Goal: Task Accomplishment & Management: Manage account settings

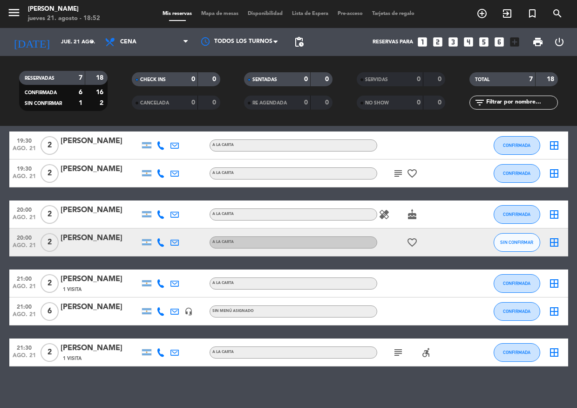
scroll to position [42, 0]
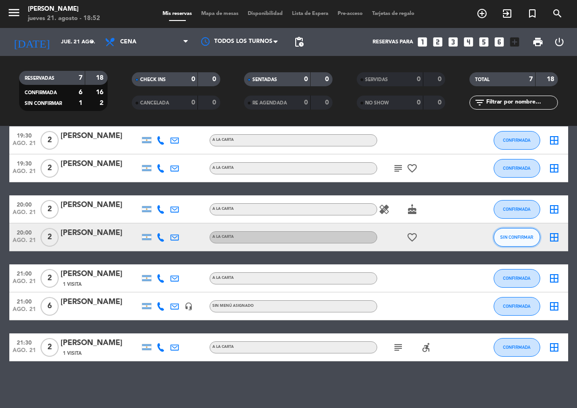
click at [507, 235] on span "SIN CONFIRMAR" at bounding box center [516, 236] width 33 height 5
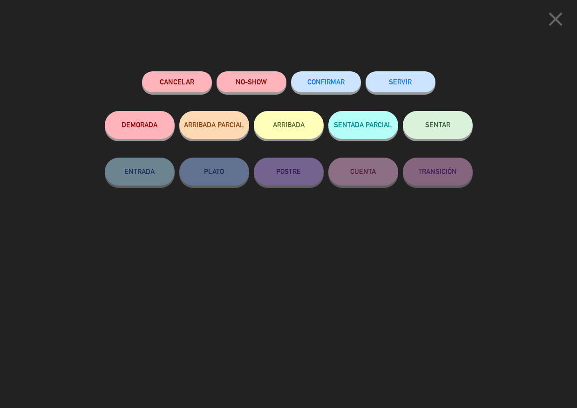
click at [327, 77] on button "CONFIRMAR" at bounding box center [326, 81] width 70 height 21
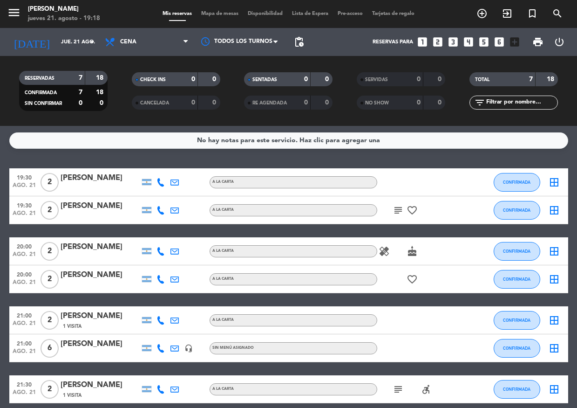
scroll to position [0, 0]
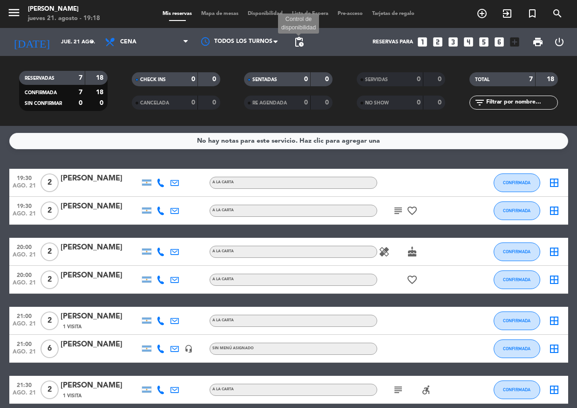
click at [298, 44] on span "pending_actions" at bounding box center [298, 41] width 11 height 11
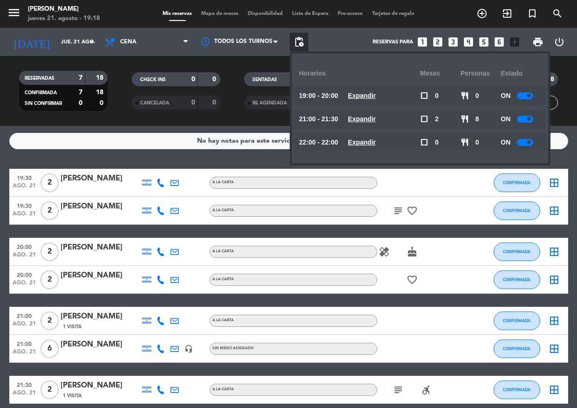
click at [299, 41] on span "pending_actions" at bounding box center [298, 41] width 11 height 11
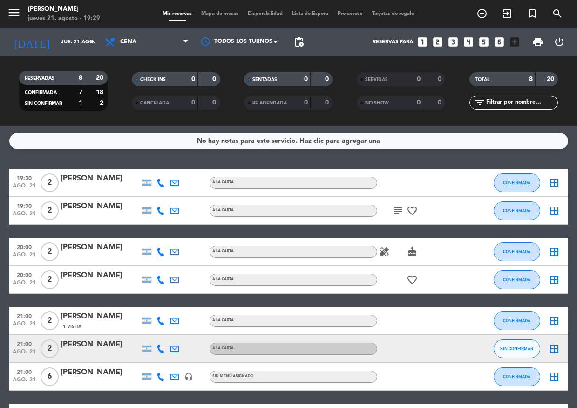
click at [396, 207] on icon "subject" at bounding box center [398, 210] width 11 height 11
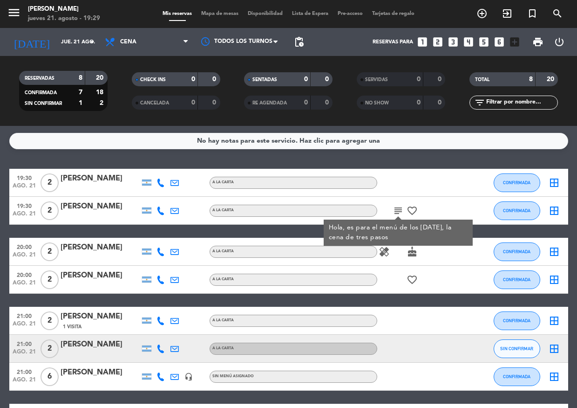
click at [392, 155] on div "No hay notas para este servicio. Haz clic para agregar una 19:30 [DATE] 2 [PERS…" at bounding box center [288, 267] width 577 height 282
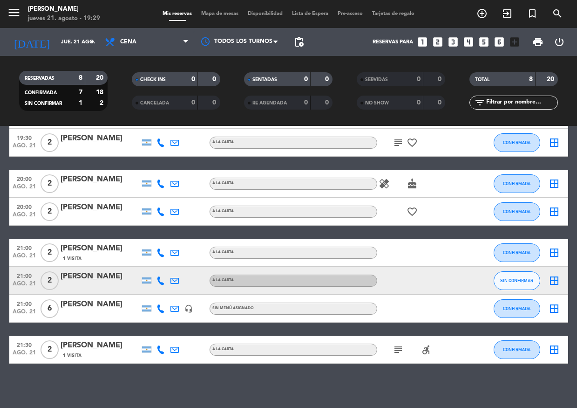
scroll to position [70, 0]
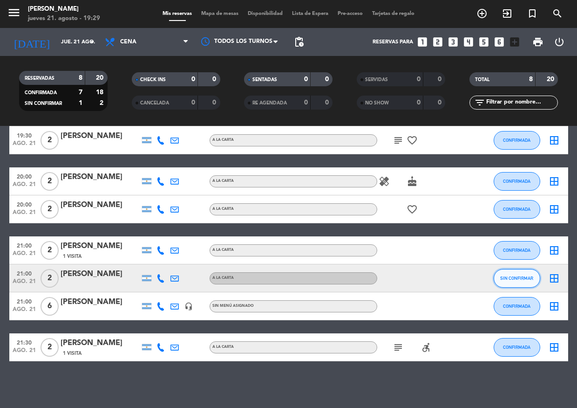
click at [512, 279] on span "SIN CONFIRMAR" at bounding box center [516, 277] width 33 height 5
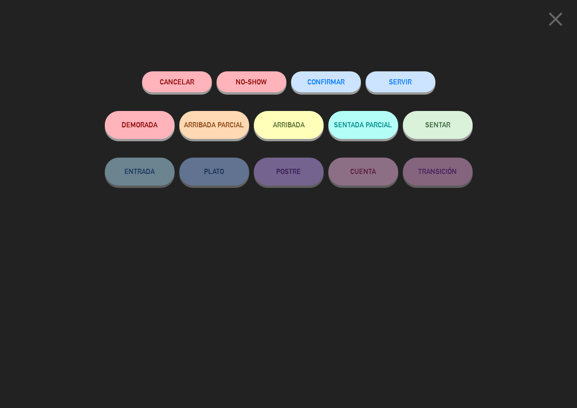
click at [333, 82] on span "CONFIRMAR" at bounding box center [325, 82] width 37 height 8
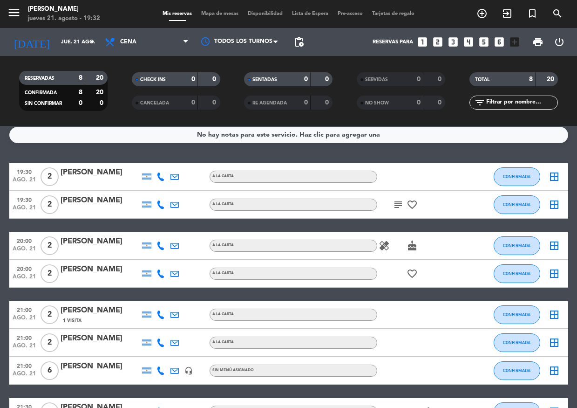
scroll to position [0, 0]
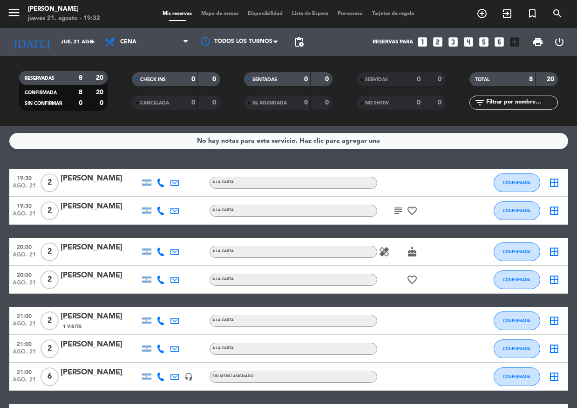
click at [559, 178] on icon "border_all" at bounding box center [554, 182] width 11 height 11
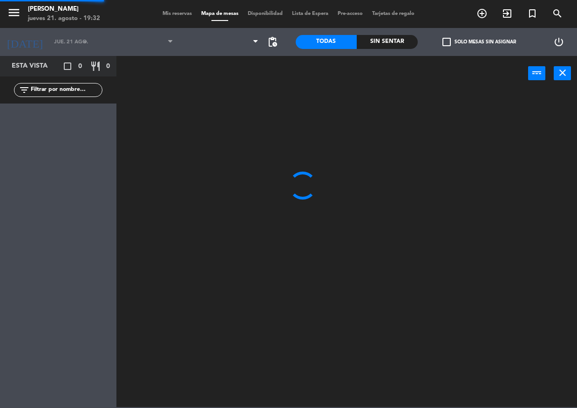
click at [227, 14] on span "Mapa de mesas" at bounding box center [220, 13] width 47 height 5
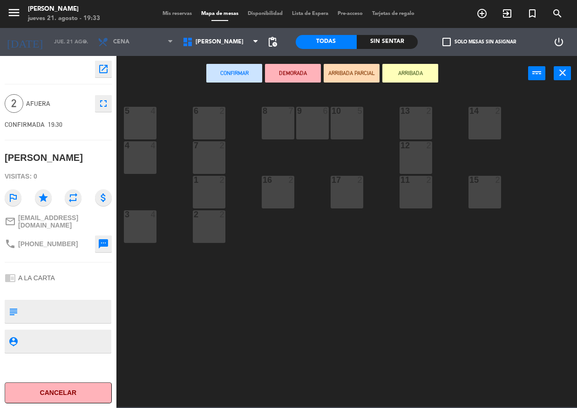
click at [208, 186] on div "1 2" at bounding box center [209, 192] width 33 height 33
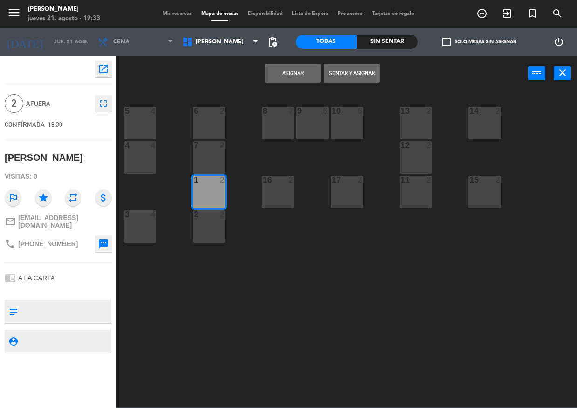
click at [339, 77] on button "Sentar y Asignar" at bounding box center [352, 73] width 56 height 19
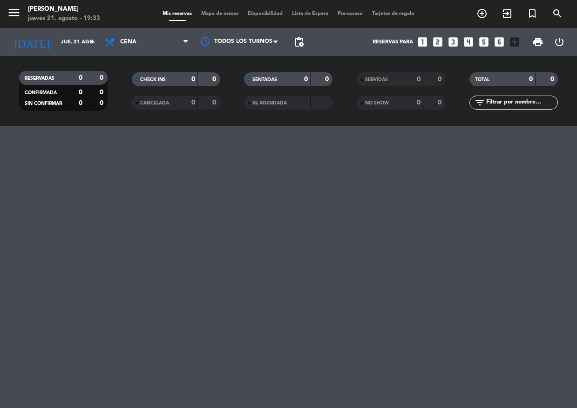
click at [228, 14] on span "Mapa de mesas" at bounding box center [220, 13] width 47 height 5
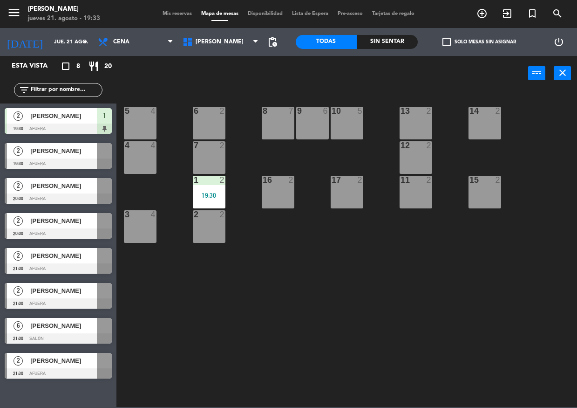
click at [57, 160] on div at bounding box center [58, 163] width 107 height 10
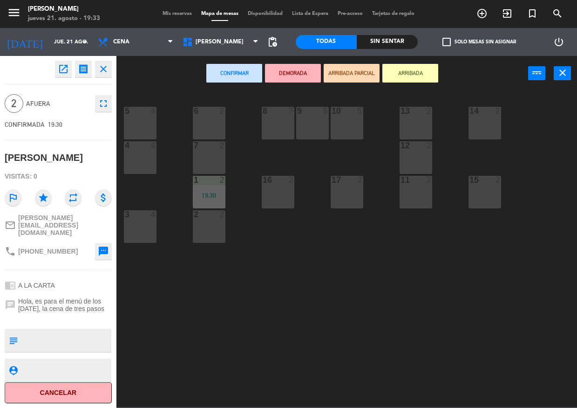
drag, startPoint x: 211, startPoint y: 161, endPoint x: 217, endPoint y: 157, distance: 7.4
click at [211, 161] on div "7 2" at bounding box center [209, 157] width 33 height 33
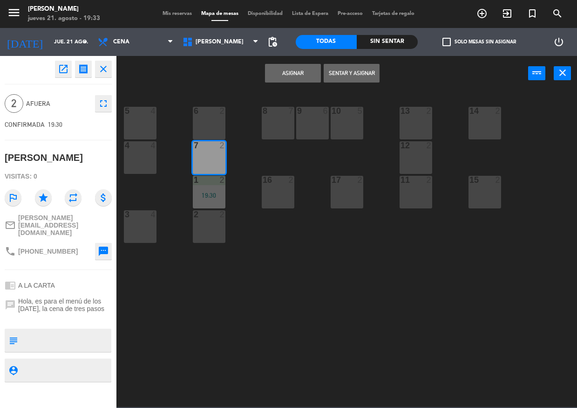
click at [211, 118] on div "6 2" at bounding box center [209, 123] width 33 height 33
click at [279, 85] on div "Asignar Sentar y Asignar power_input close" at bounding box center [322, 73] width 412 height 35
click at [283, 76] on button "Asignar" at bounding box center [293, 73] width 56 height 19
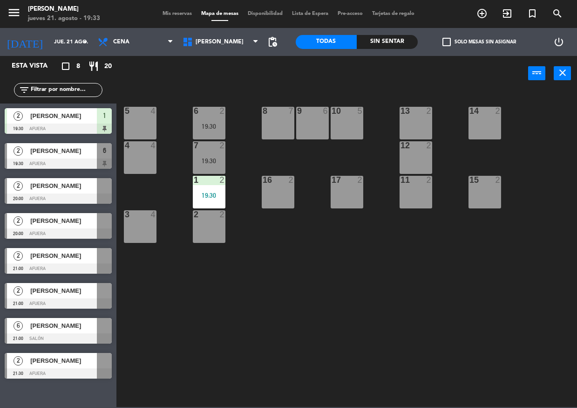
click at [82, 160] on div at bounding box center [58, 163] width 107 height 10
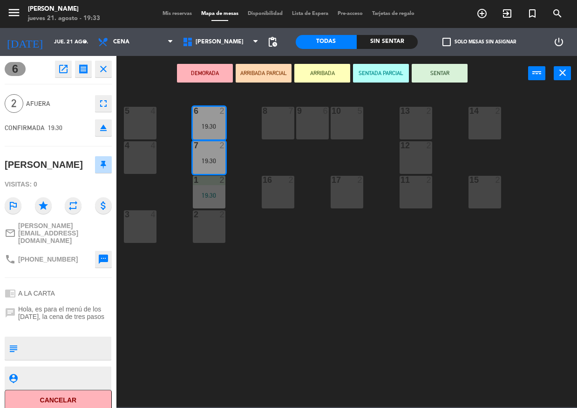
click at [418, 146] on div at bounding box center [415, 145] width 15 height 8
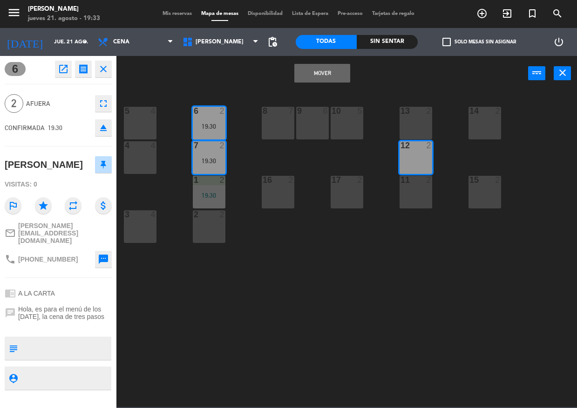
click at [412, 124] on div "13 2" at bounding box center [416, 123] width 33 height 33
click at [326, 73] on button "Mover y Unir" at bounding box center [322, 73] width 56 height 19
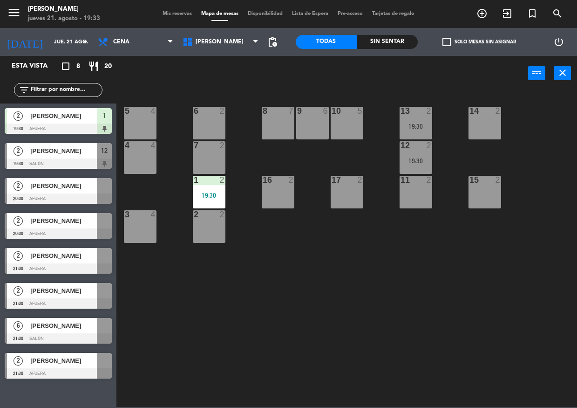
click at [56, 191] on span "[PERSON_NAME]" at bounding box center [63, 186] width 67 height 10
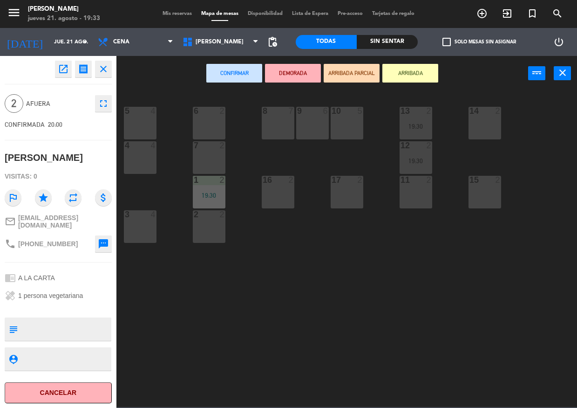
click at [225, 155] on div "5 4 6 2 8 7 9 6 10 5 13 2 19:30 14 2 4 4 7 2 12 2 19:30 1 2 19:30 16 2 17 2 11 …" at bounding box center [349, 248] width 455 height 317
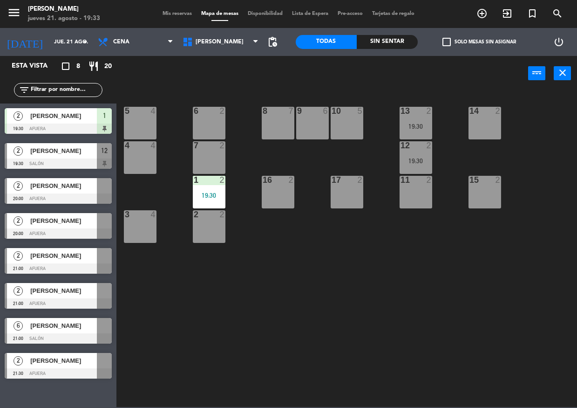
click at [208, 121] on div "6 2" at bounding box center [209, 123] width 33 height 33
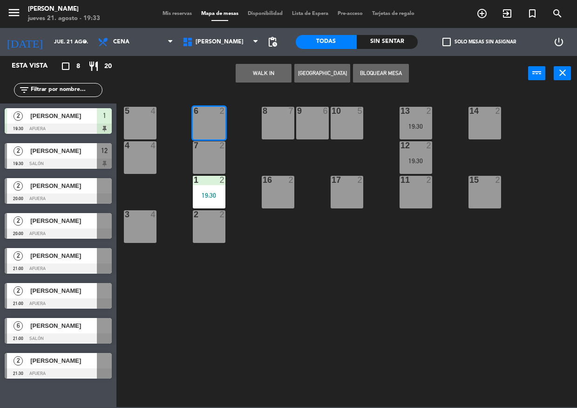
click at [80, 185] on span "[PERSON_NAME]" at bounding box center [63, 186] width 67 height 10
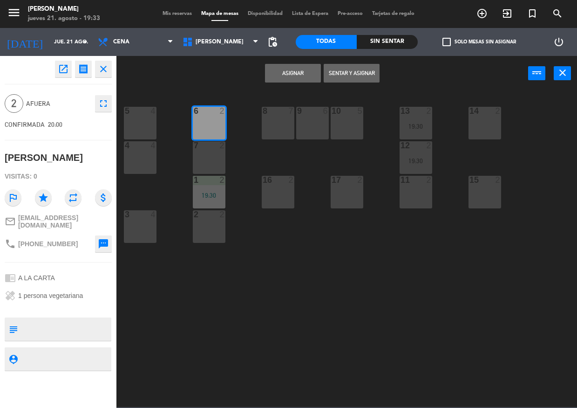
click at [209, 157] on div "7 2" at bounding box center [209, 157] width 33 height 33
click at [281, 78] on button "Asignar" at bounding box center [293, 73] width 56 height 19
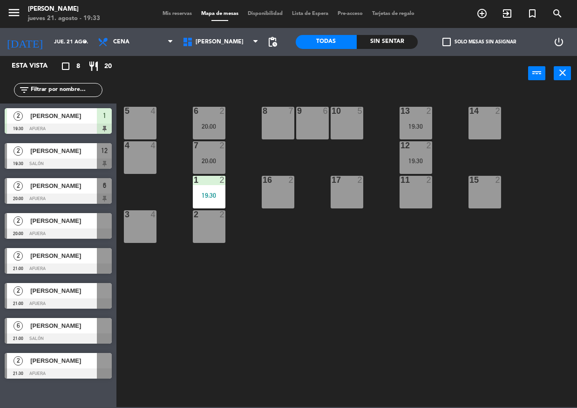
click at [86, 226] on div "[PERSON_NAME]" at bounding box center [63, 220] width 68 height 15
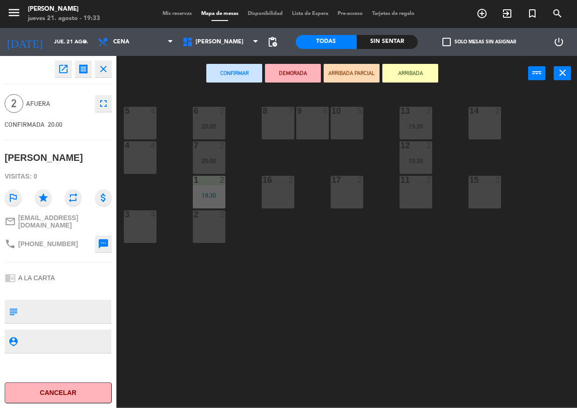
click at [497, 185] on div "15 2" at bounding box center [485, 192] width 33 height 33
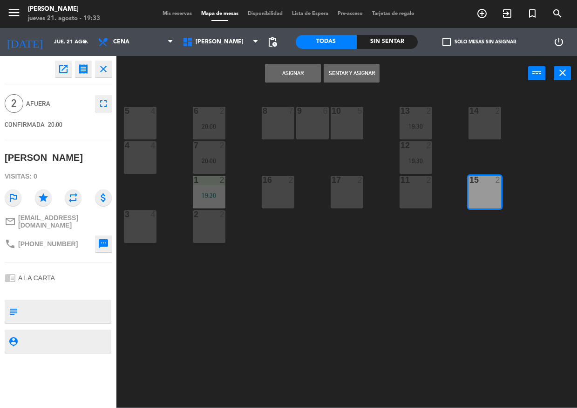
click at [488, 129] on div "14 2" at bounding box center [485, 123] width 33 height 33
click at [300, 76] on button "Asignar" at bounding box center [293, 73] width 56 height 19
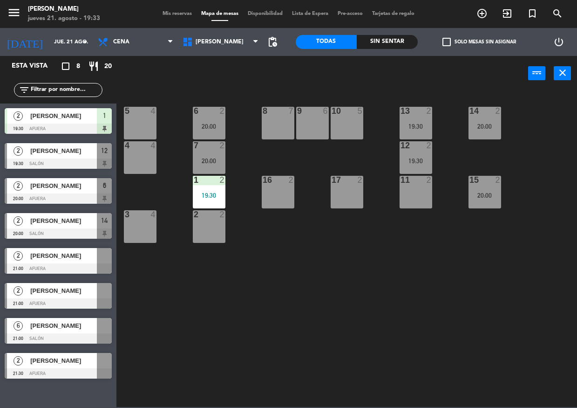
click at [58, 260] on span "[PERSON_NAME]" at bounding box center [63, 256] width 67 height 10
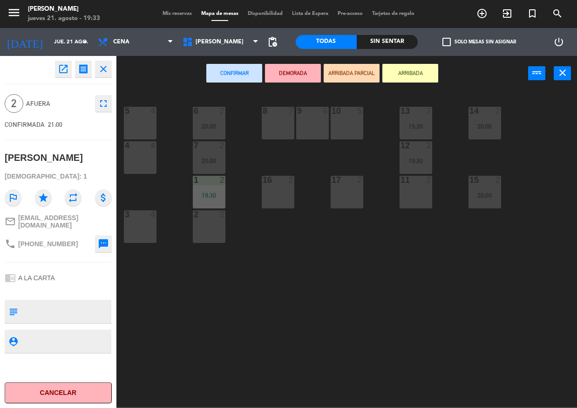
click at [409, 192] on div "11 2" at bounding box center [416, 192] width 33 height 33
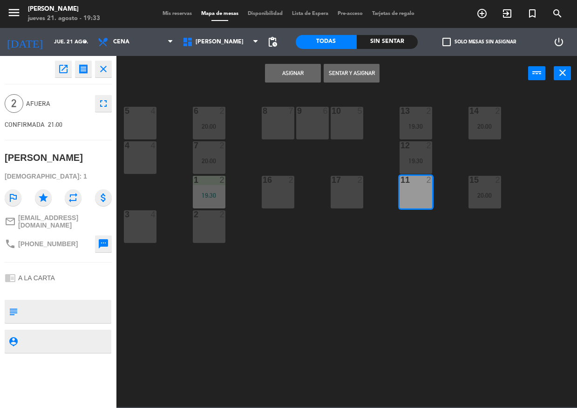
click at [283, 69] on button "Asignar" at bounding box center [293, 73] width 56 height 19
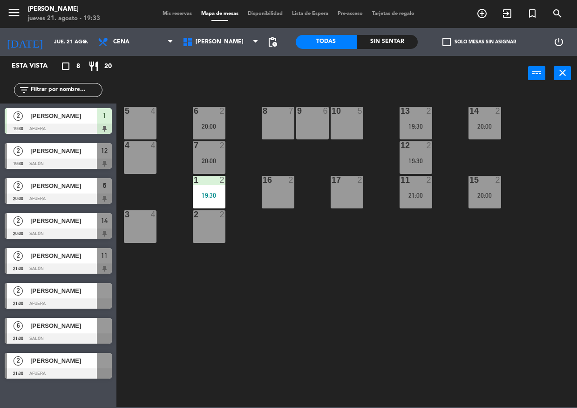
click at [66, 300] on div at bounding box center [58, 303] width 107 height 10
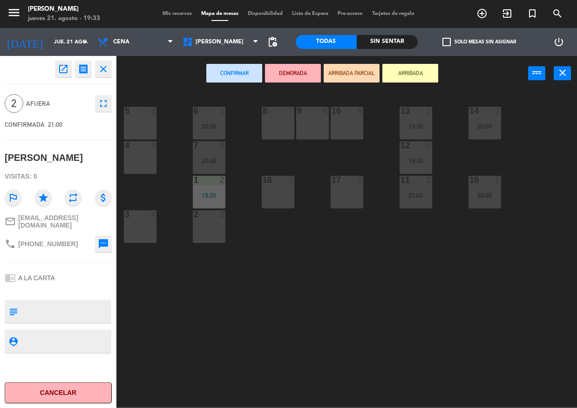
click at [212, 231] on div "2 2" at bounding box center [209, 226] width 33 height 33
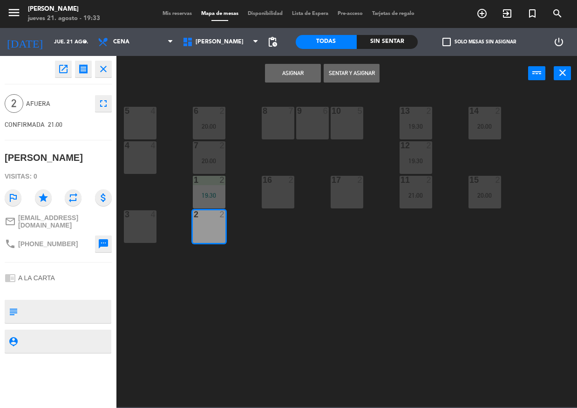
drag, startPoint x: 209, startPoint y: 240, endPoint x: 252, endPoint y: 207, distance: 54.5
click at [214, 233] on div "2 2" at bounding box center [209, 226] width 33 height 33
click at [266, 194] on div "16 2" at bounding box center [278, 192] width 33 height 33
click at [211, 228] on div "2 2" at bounding box center [209, 226] width 33 height 33
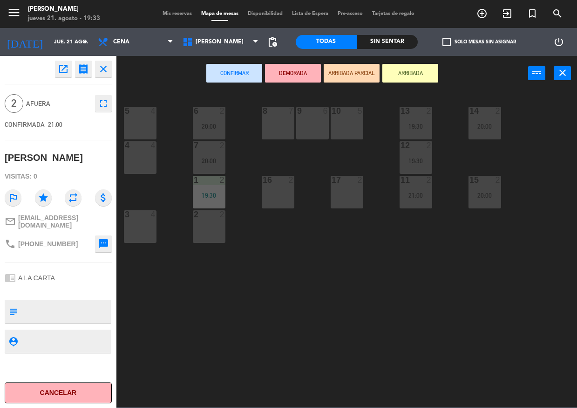
click at [288, 198] on div "16 2" at bounding box center [278, 192] width 33 height 33
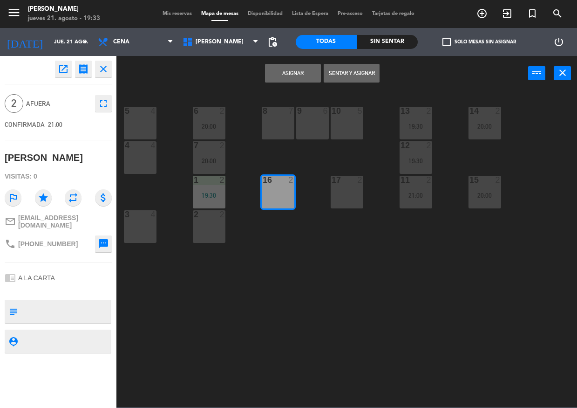
click at [345, 193] on div "17 2" at bounding box center [347, 192] width 33 height 33
click at [286, 73] on button "Asignar" at bounding box center [293, 73] width 56 height 19
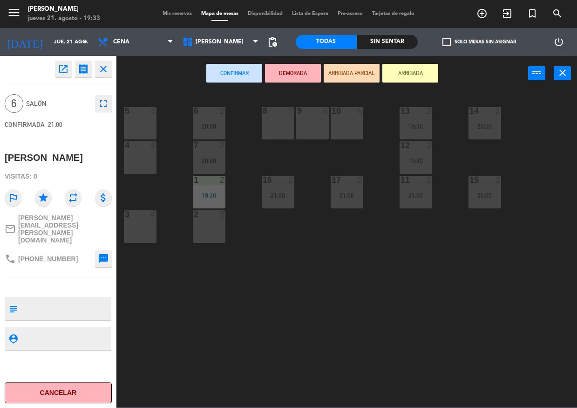
click at [313, 122] on div "9 6" at bounding box center [312, 123] width 33 height 33
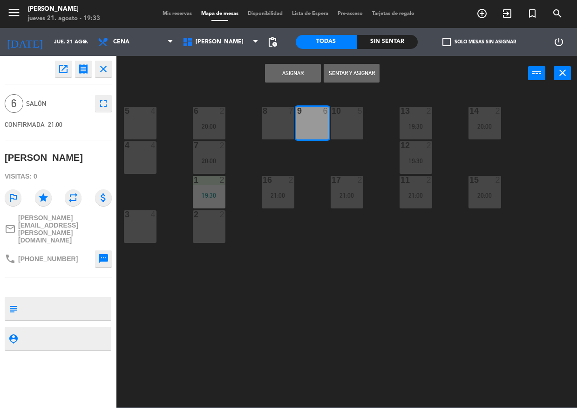
click at [289, 125] on div "8 7" at bounding box center [278, 123] width 33 height 33
click at [305, 120] on div "9 6" at bounding box center [312, 123] width 33 height 33
click at [285, 78] on button "Asignar" at bounding box center [293, 73] width 56 height 19
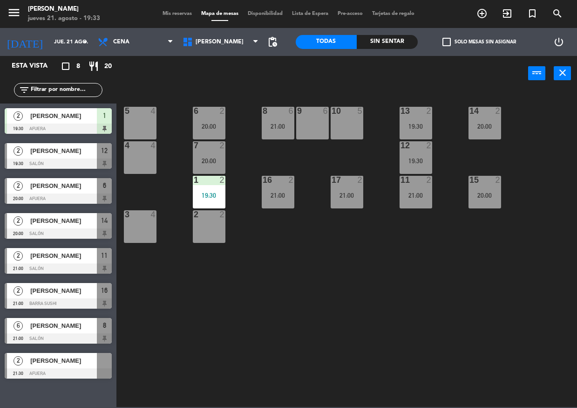
click at [75, 369] on div at bounding box center [58, 373] width 107 height 10
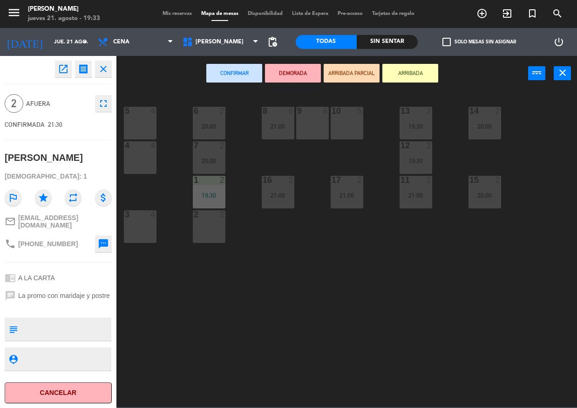
click at [215, 223] on div "2 2" at bounding box center [209, 226] width 33 height 33
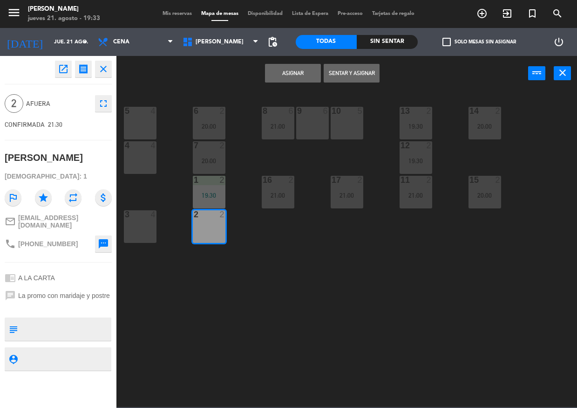
click at [298, 77] on button "Asignar" at bounding box center [293, 73] width 56 height 19
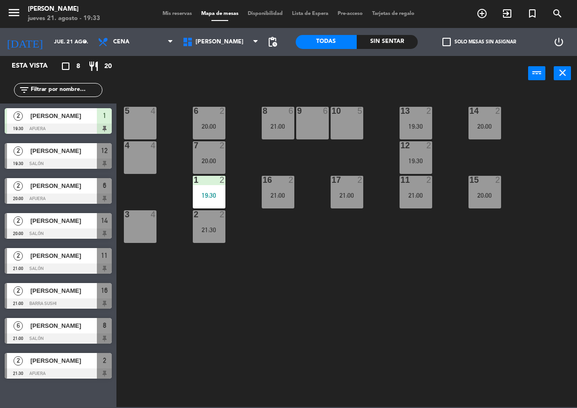
click at [182, 15] on span "Mis reservas" at bounding box center [177, 13] width 39 height 5
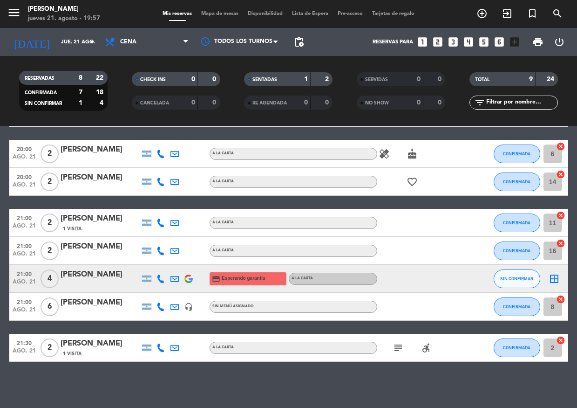
scroll to position [98, 0]
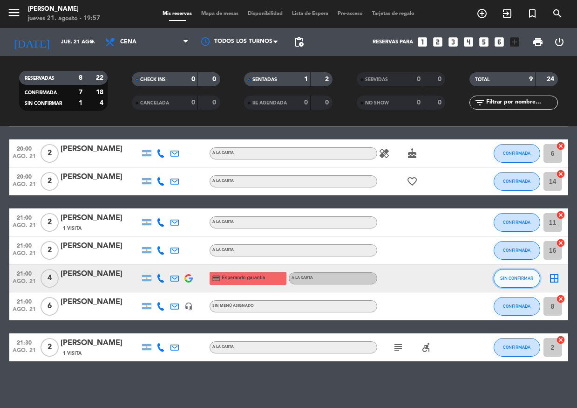
click at [513, 276] on span "SIN CONFIRMAR" at bounding box center [516, 277] width 33 height 5
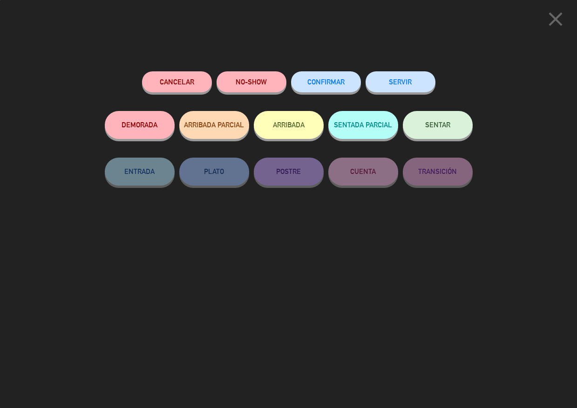
click at [355, 85] on button "CONFIRMAR" at bounding box center [326, 81] width 70 height 21
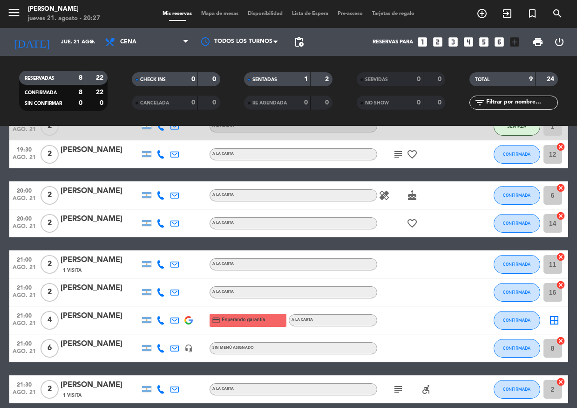
scroll to position [0, 0]
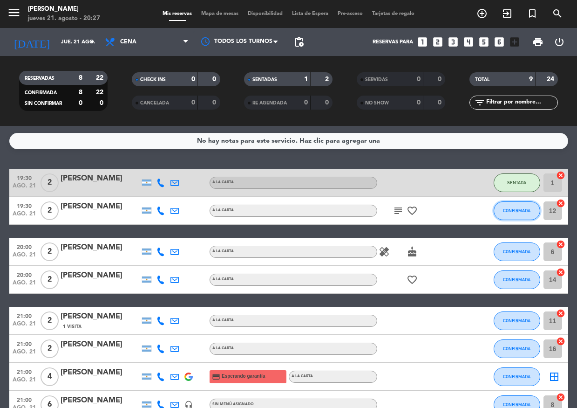
click at [523, 212] on span "CONFIRMADA" at bounding box center [516, 210] width 27 height 5
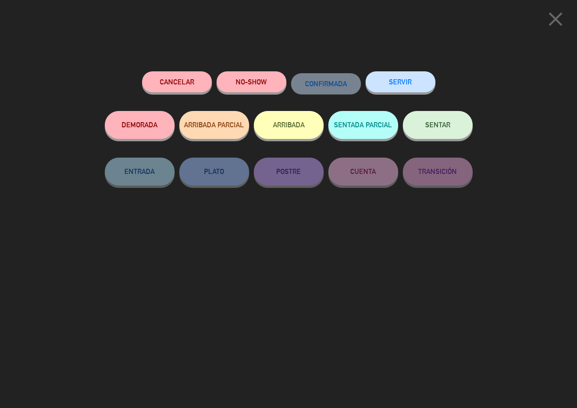
click at [435, 138] on button "SENTAR" at bounding box center [438, 125] width 70 height 28
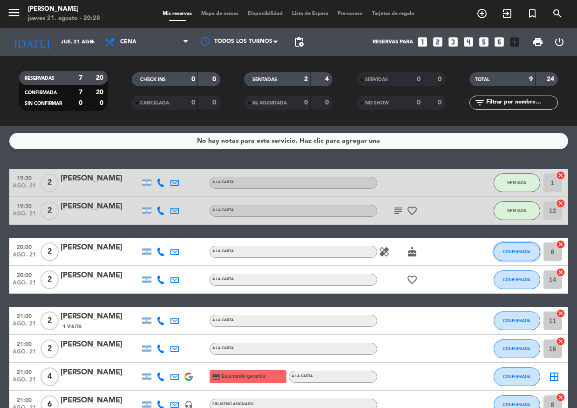
click at [521, 253] on span "CONFIRMADA" at bounding box center [516, 251] width 27 height 5
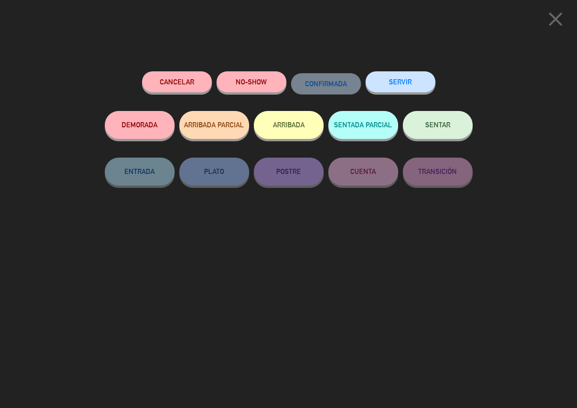
click at [434, 125] on span "SENTAR" at bounding box center [437, 125] width 25 height 8
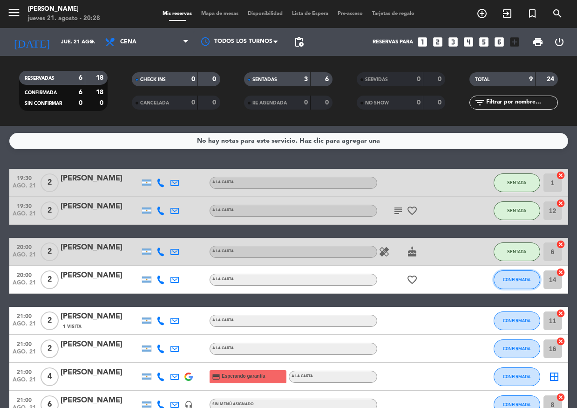
click at [514, 282] on button "CONFIRMADA" at bounding box center [517, 279] width 47 height 19
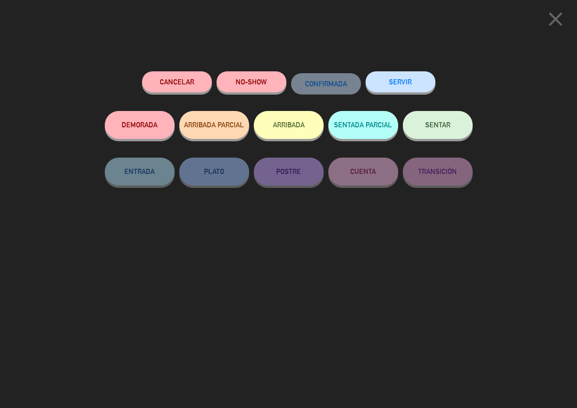
click at [443, 122] on button "SENTAR" at bounding box center [438, 125] width 70 height 28
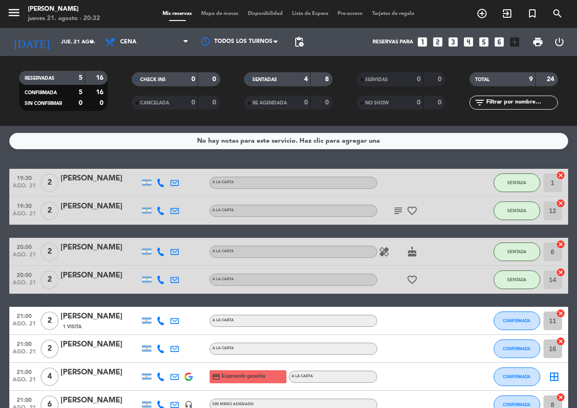
click at [402, 212] on icon "subject" at bounding box center [398, 210] width 11 height 11
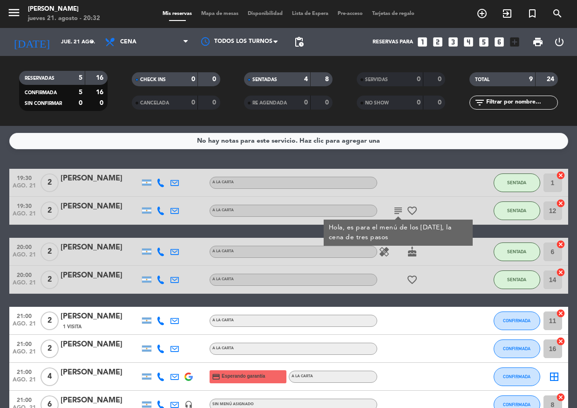
click at [389, 165] on div "No hay notas para este servicio. Haz clic para agregar una 19:30 [DATE] 2 [PERS…" at bounding box center [288, 267] width 577 height 282
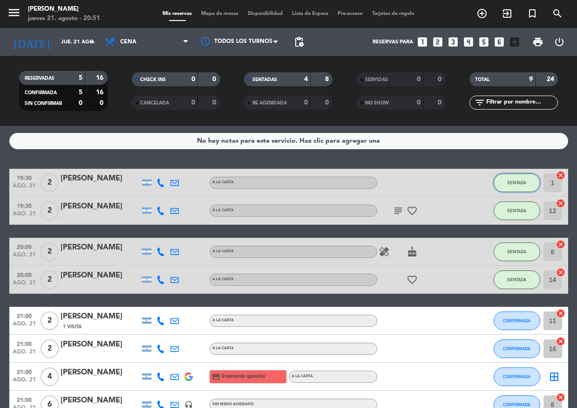
click at [533, 181] on button "SENTADA" at bounding box center [517, 182] width 47 height 19
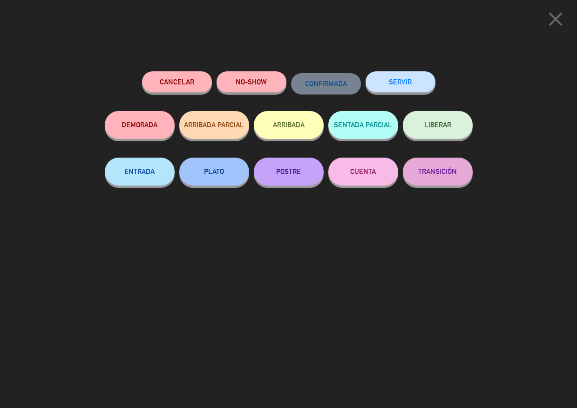
click at [403, 89] on button "SERVIR" at bounding box center [401, 81] width 70 height 21
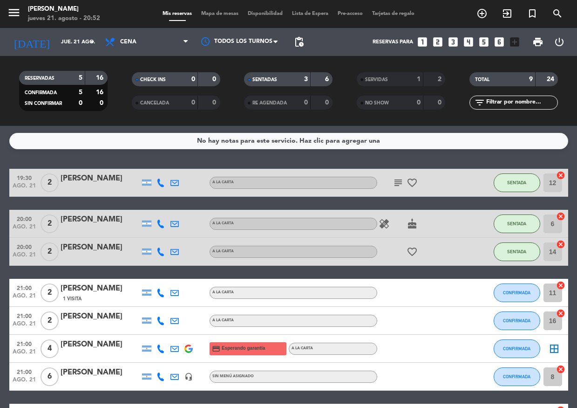
click at [400, 188] on div "subject favorite_border" at bounding box center [419, 182] width 84 height 27
click at [401, 183] on icon "subject" at bounding box center [398, 182] width 11 height 11
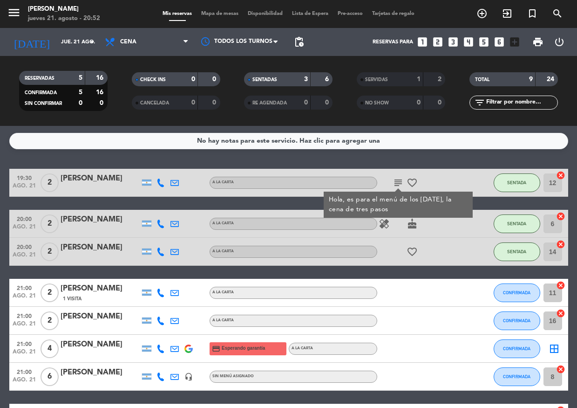
click at [419, 162] on div "No hay notas para este servicio. Haz clic para agregar una 19:30 [DATE] 2 [PERS…" at bounding box center [288, 267] width 577 height 282
